Goal: Task Accomplishment & Management: Use online tool/utility

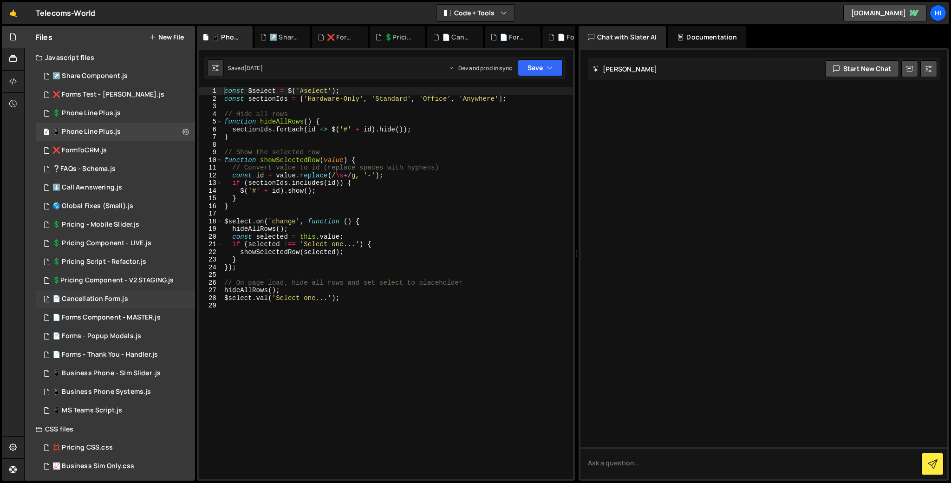
scroll to position [41, 0]
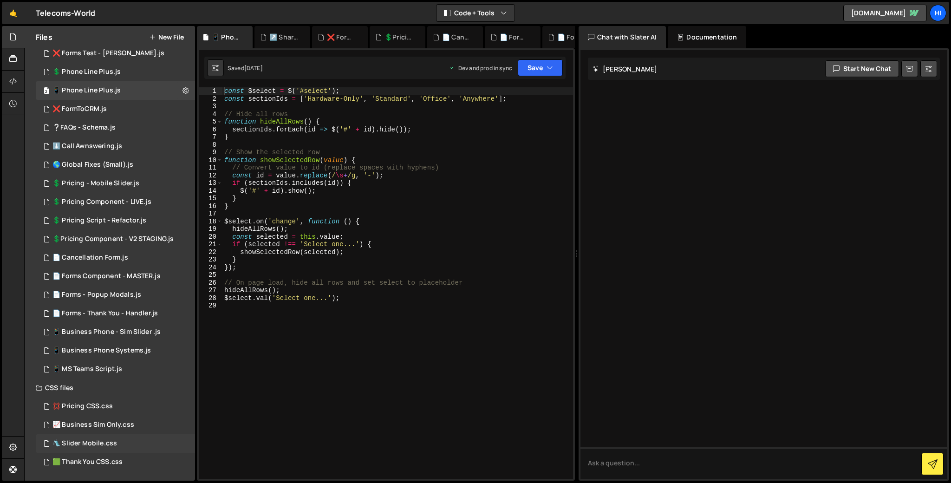
click at [103, 444] on div "🛝 Slider Mobile.css" at bounding box center [84, 443] width 65 height 8
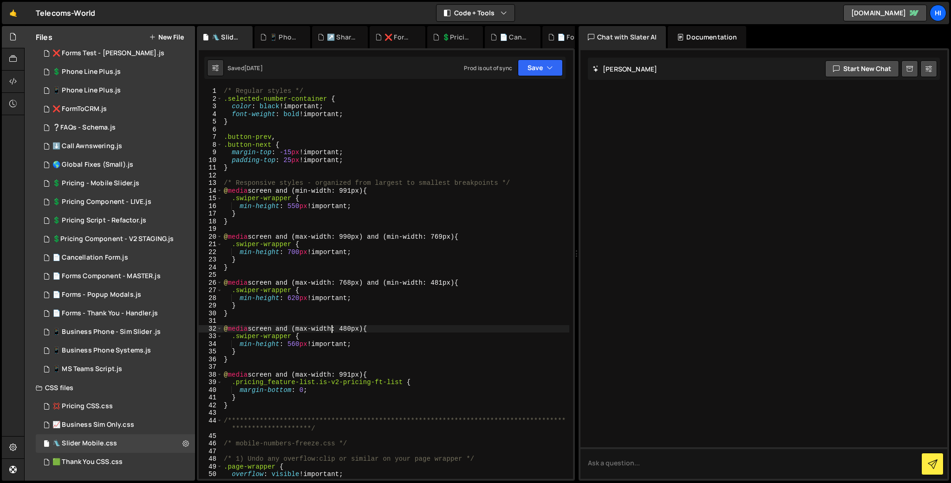
click at [331, 332] on div "**********" at bounding box center [395, 290] width 347 height 407
click at [306, 340] on div "**********" at bounding box center [395, 290] width 347 height 407
click at [298, 341] on div "**********" at bounding box center [395, 290] width 347 height 407
click at [532, 62] on button "Save" at bounding box center [540, 67] width 45 height 17
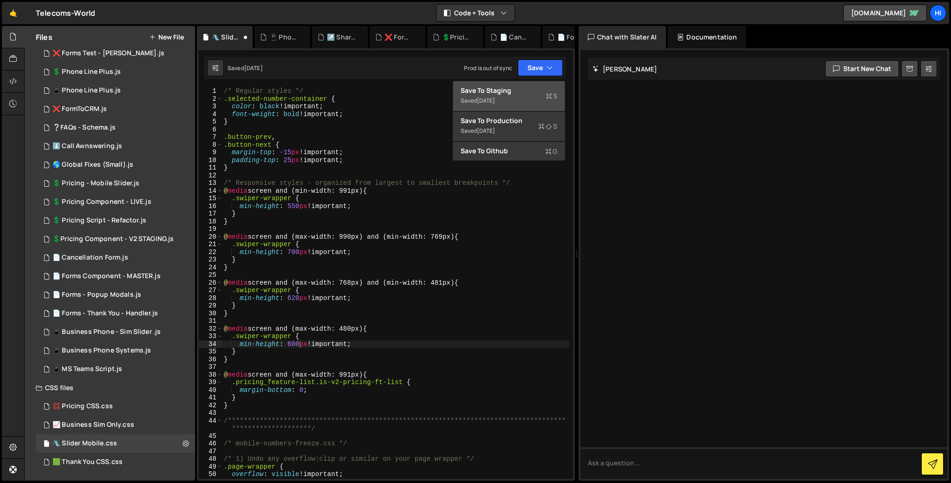
click at [537, 90] on div "Save to Staging S" at bounding box center [509, 90] width 97 height 9
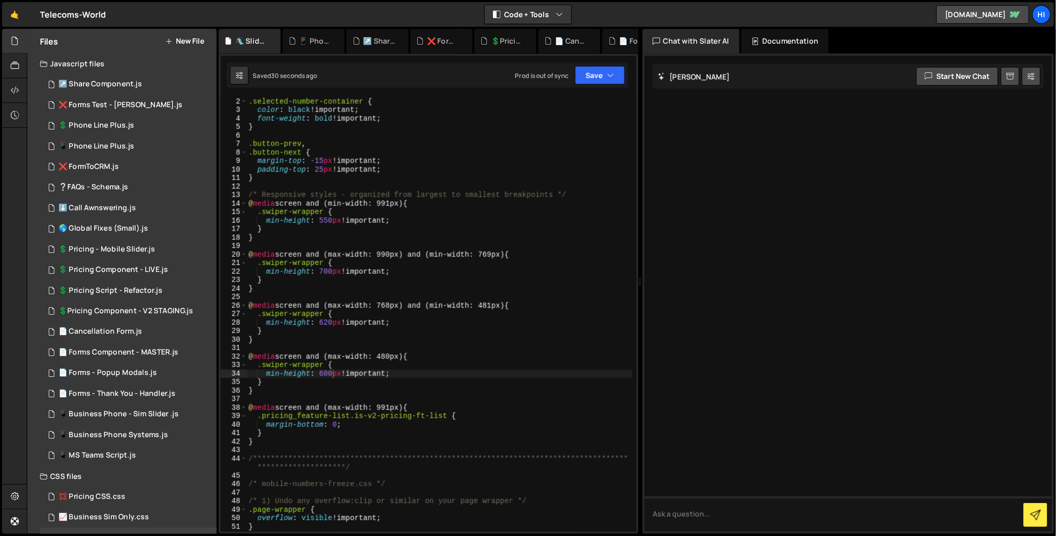
scroll to position [7, 0]
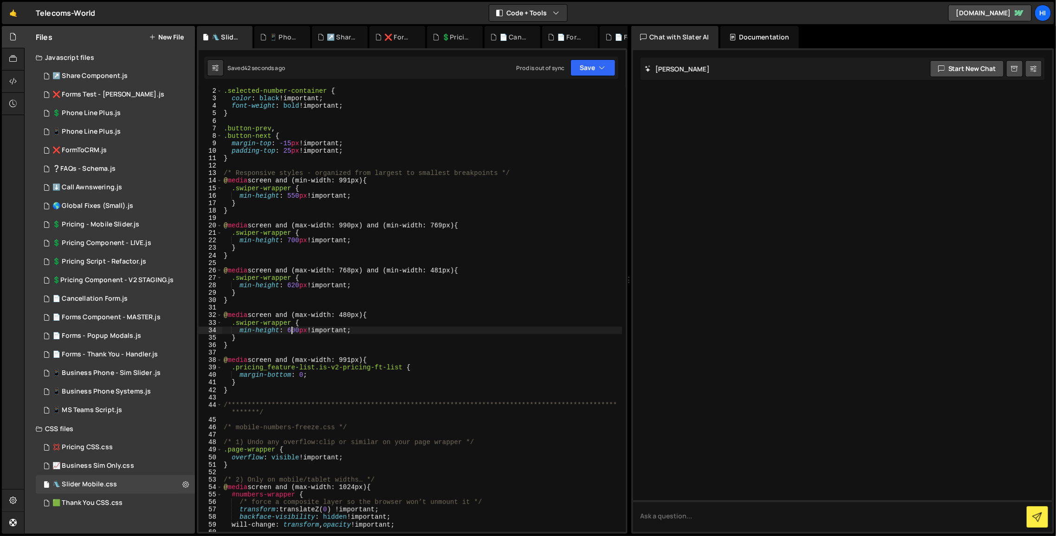
click at [291, 331] on div "/* Regular styles */ .selected-number-container { color : black !important ; fo…" at bounding box center [422, 310] width 400 height 460
click at [298, 331] on div "/* Regular styles */ .selected-number-container { color : black !important ; fo…" at bounding box center [422, 310] width 400 height 460
click at [594, 68] on button "Save" at bounding box center [593, 67] width 45 height 17
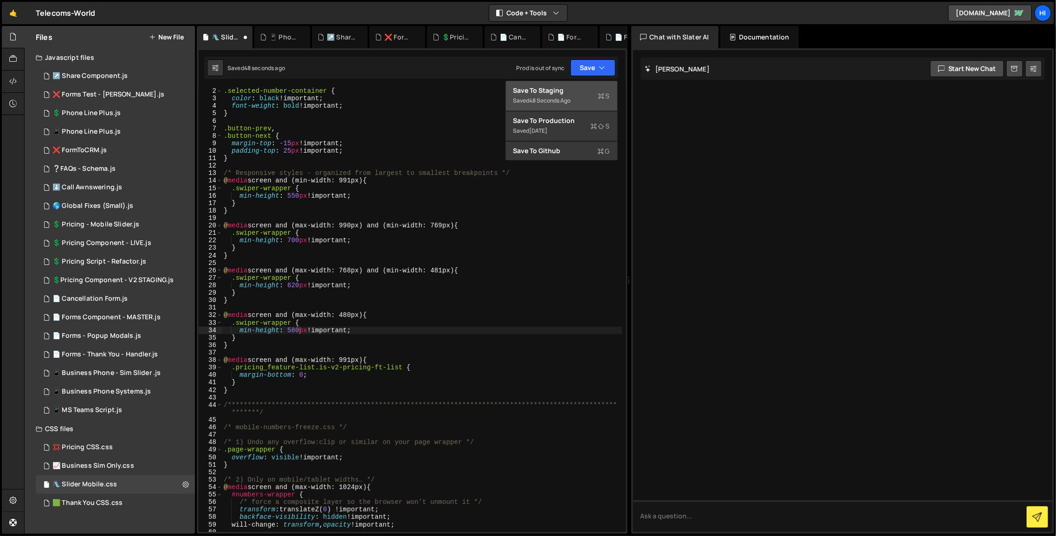
drag, startPoint x: 597, startPoint y: 80, endPoint x: 593, endPoint y: 93, distance: 13.4
click at [593, 93] on div "Debug Explain Copy 🛝 Slider Mobile.css 📱 Phone Line Plus.js ↗️ Share Component.…" at bounding box center [412, 280] width 431 height 509
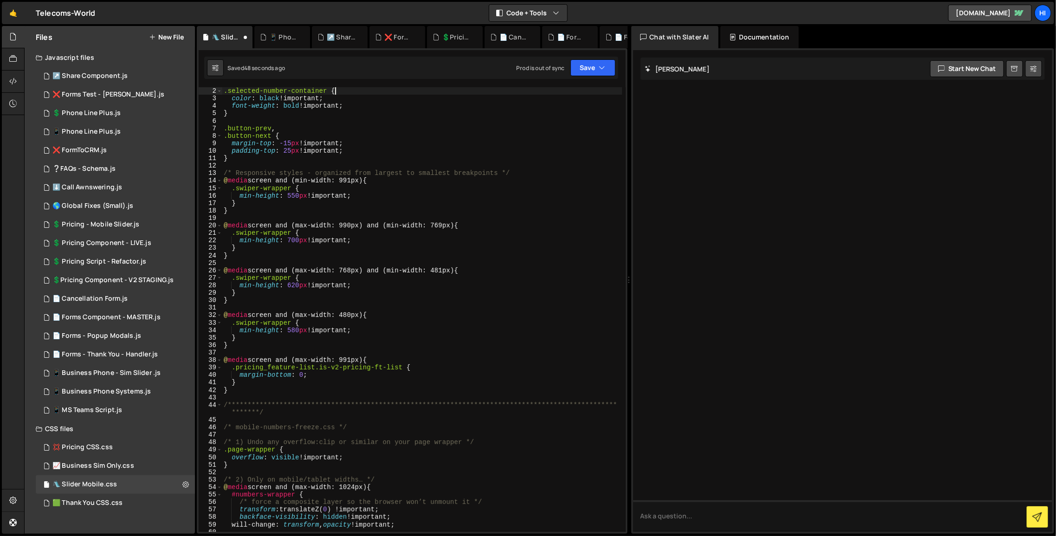
click at [593, 93] on div "/* Regular styles */ .selected-number-container { color : black !important ; fo…" at bounding box center [422, 310] width 400 height 460
click at [591, 67] on button "Save" at bounding box center [593, 67] width 45 height 17
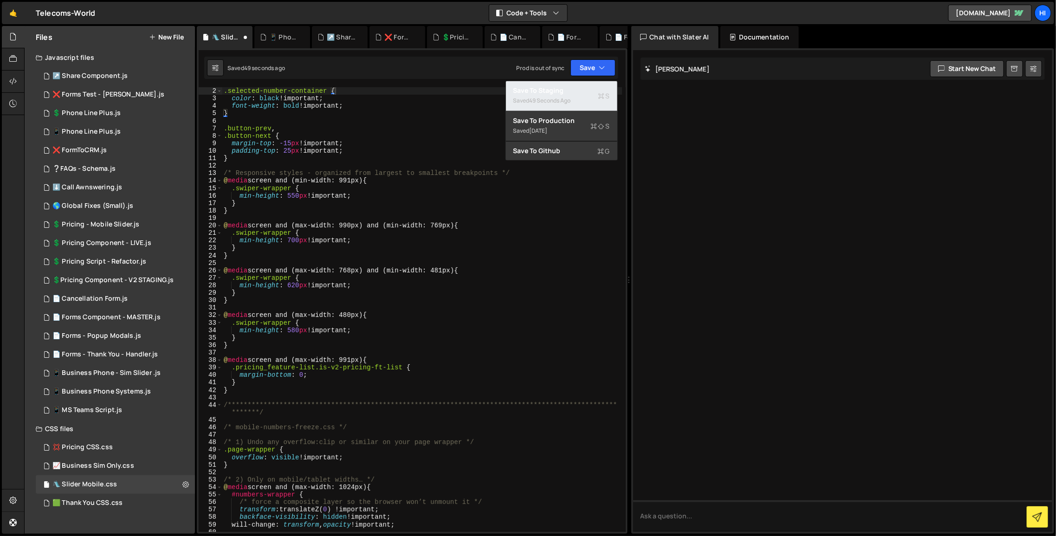
click at [586, 97] on div "Saved 49 seconds ago" at bounding box center [562, 100] width 97 height 11
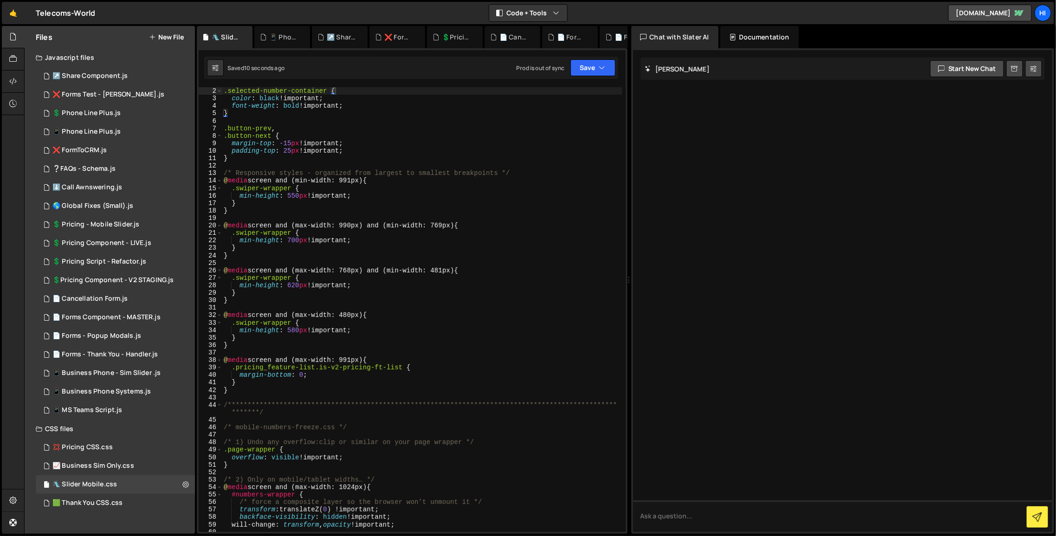
click at [299, 332] on div "/* Regular styles */ .selected-number-container { color : black !important ; fo…" at bounding box center [422, 310] width 400 height 460
type textarea "min-height: 600px !important;"
click at [609, 66] on button "Save" at bounding box center [593, 67] width 45 height 17
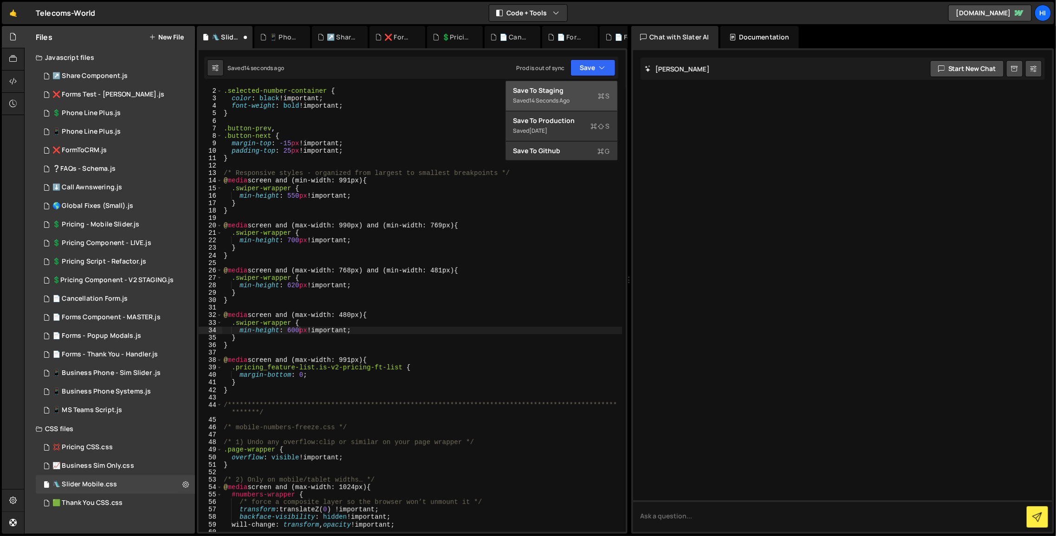
click at [585, 89] on div "Save to Staging S" at bounding box center [562, 90] width 97 height 9
